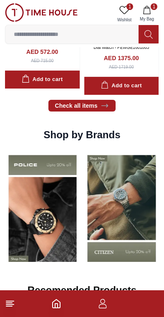
scroll to position [574, 0]
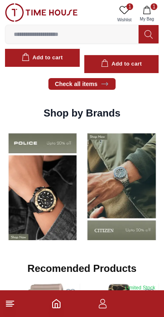
click at [152, 15] on button "1 My Bag" at bounding box center [147, 13] width 24 height 21
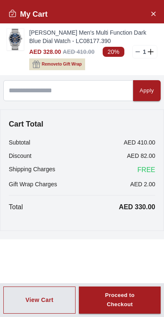
click at [18, 39] on img at bounding box center [15, 39] width 17 height 21
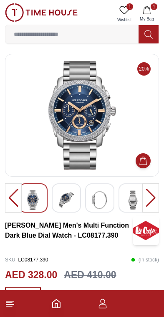
click at [140, 110] on img at bounding box center [82, 115] width 140 height 109
click at [44, 18] on img at bounding box center [41, 12] width 73 height 18
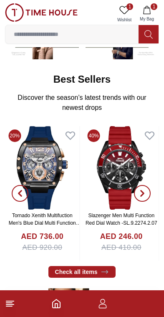
scroll to position [165, 0]
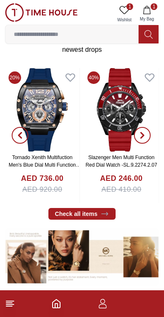
click at [111, 214] on link "Check all items" at bounding box center [82, 214] width 68 height 12
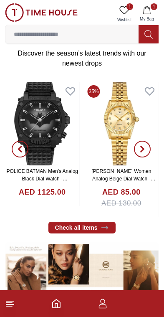
scroll to position [149, 0]
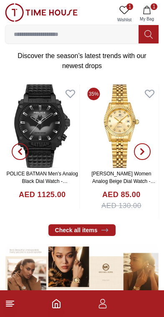
click at [112, 233] on link "Check all items" at bounding box center [82, 230] width 68 height 12
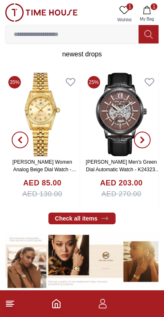
scroll to position [167, 0]
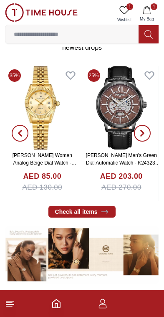
click at [151, 139] on button "button" at bounding box center [142, 133] width 30 height 135
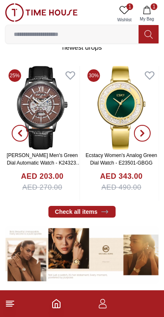
click at [149, 137] on span "button" at bounding box center [142, 133] width 17 height 17
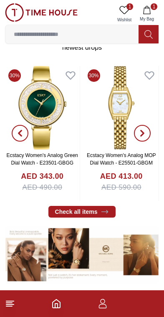
click at [150, 136] on span "button" at bounding box center [142, 133] width 17 height 17
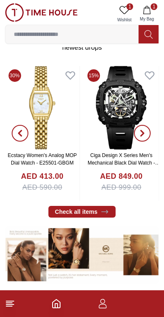
click at [150, 137] on button "button" at bounding box center [142, 133] width 30 height 135
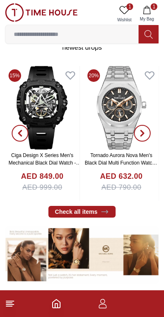
click at [150, 137] on span "button" at bounding box center [142, 133] width 17 height 17
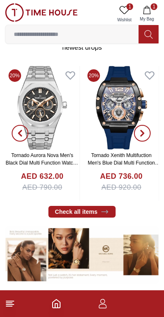
click at [150, 137] on span "button" at bounding box center [142, 133] width 17 height 17
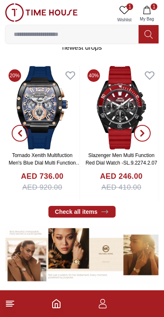
click at [151, 139] on button "button" at bounding box center [142, 133] width 30 height 135
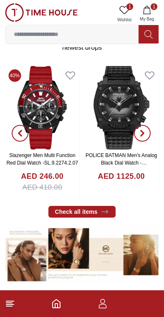
click at [150, 137] on button "button" at bounding box center [142, 133] width 30 height 135
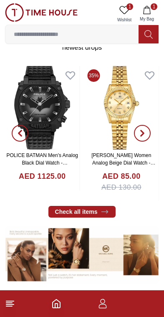
click at [150, 138] on button "button" at bounding box center [142, 133] width 30 height 135
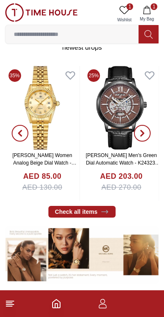
click at [151, 139] on button "button" at bounding box center [142, 133] width 30 height 135
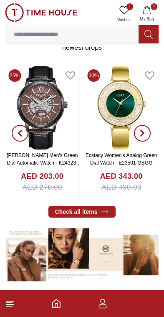
click at [150, 138] on button "button" at bounding box center [142, 133] width 30 height 135
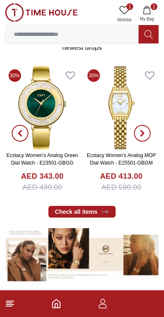
click at [151, 138] on button "button" at bounding box center [142, 133] width 30 height 135
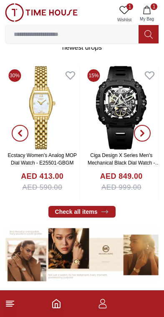
click at [151, 138] on button "button" at bounding box center [142, 133] width 30 height 135
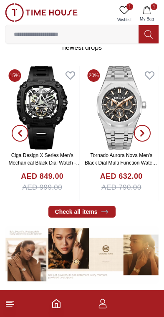
click at [151, 138] on button "button" at bounding box center [142, 133] width 30 height 135
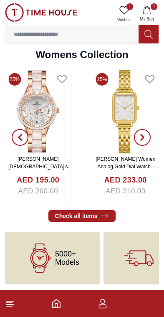
scroll to position [1816, 0]
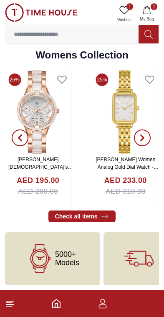
click at [89, 254] on div "5000+ Models" at bounding box center [52, 258] width 95 height 53
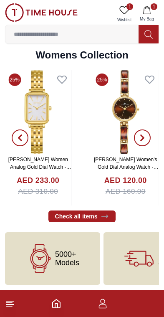
click at [75, 261] on span "5000+ Models" at bounding box center [67, 258] width 24 height 17
